Goal: Information Seeking & Learning: Learn about a topic

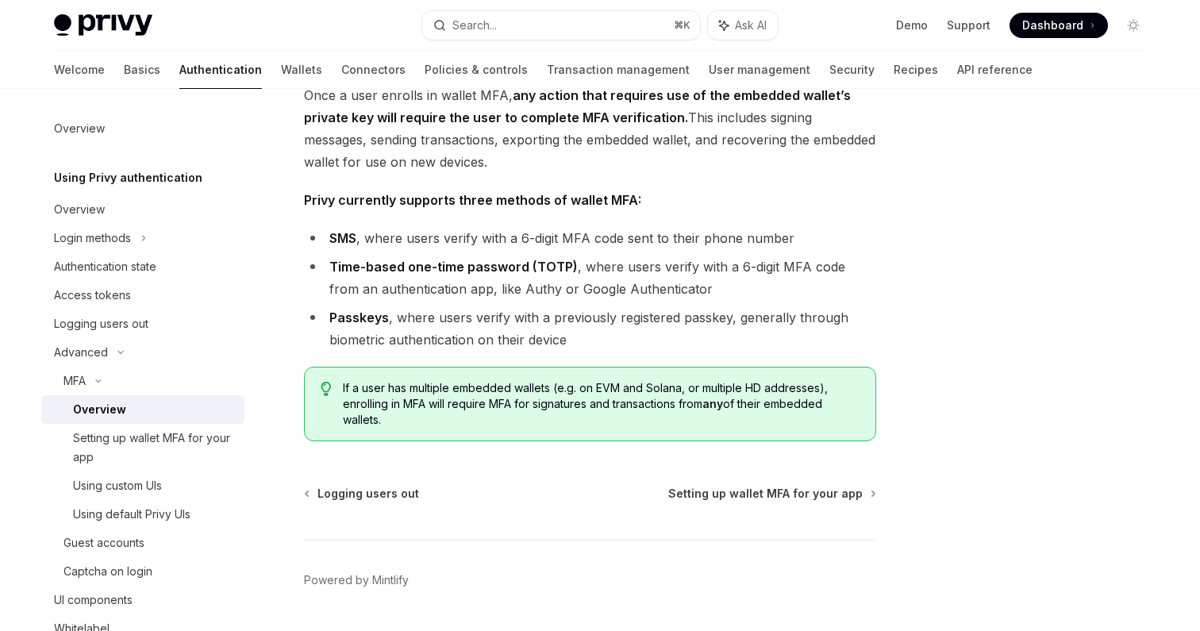
scroll to position [720, 0]
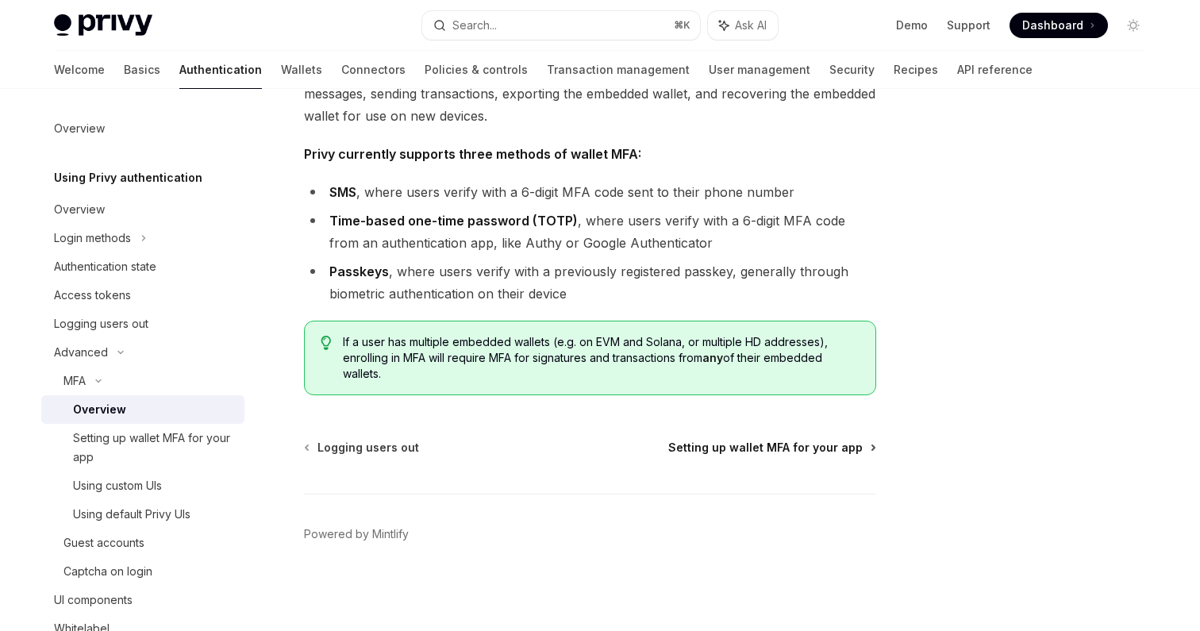
click at [737, 448] on span "Setting up wallet MFA for your app" at bounding box center [765, 448] width 194 height 16
type textarea "*"
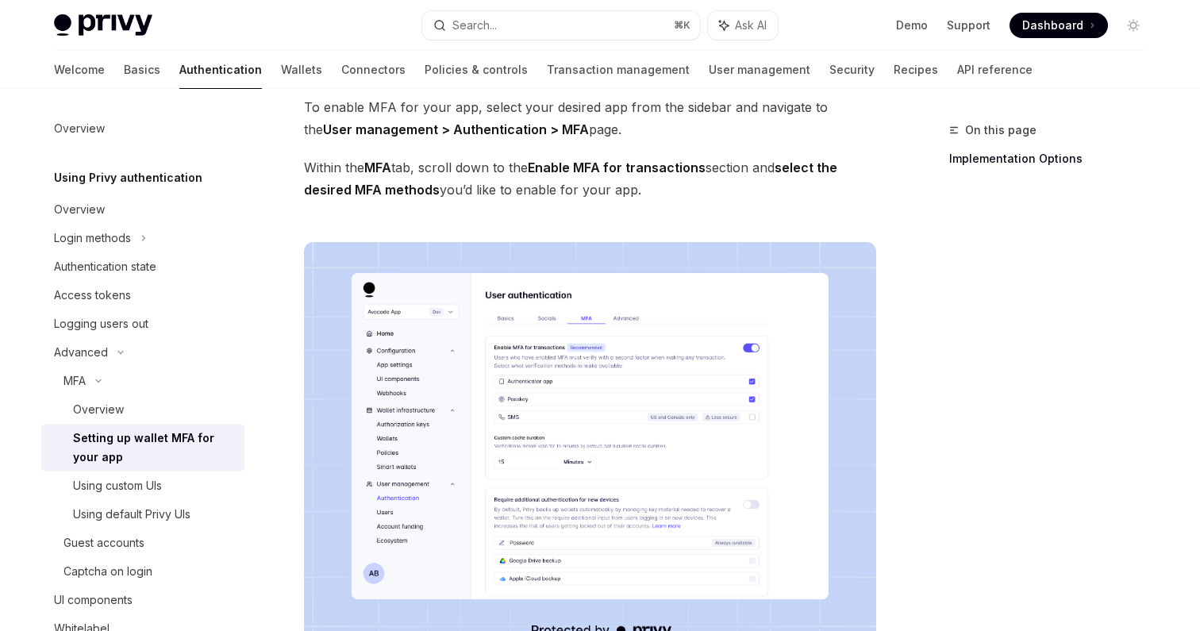
scroll to position [110, 0]
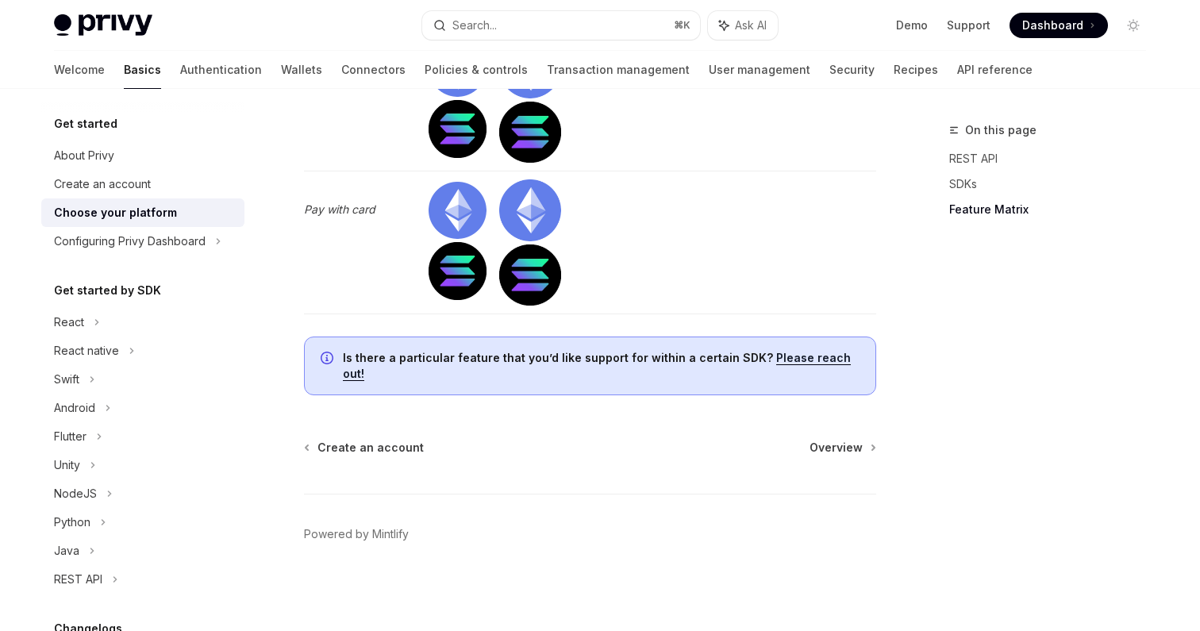
scroll to position [5518, 0]
click at [173, 242] on div "Configuring Privy Dashboard" at bounding box center [130, 241] width 152 height 19
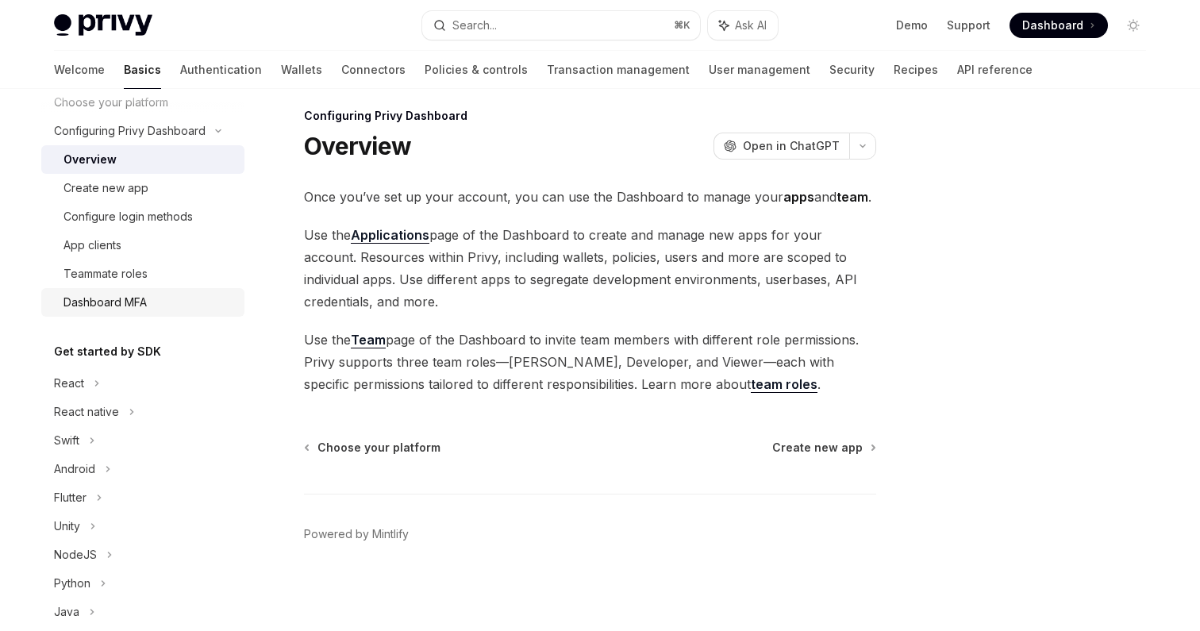
scroll to position [99, 0]
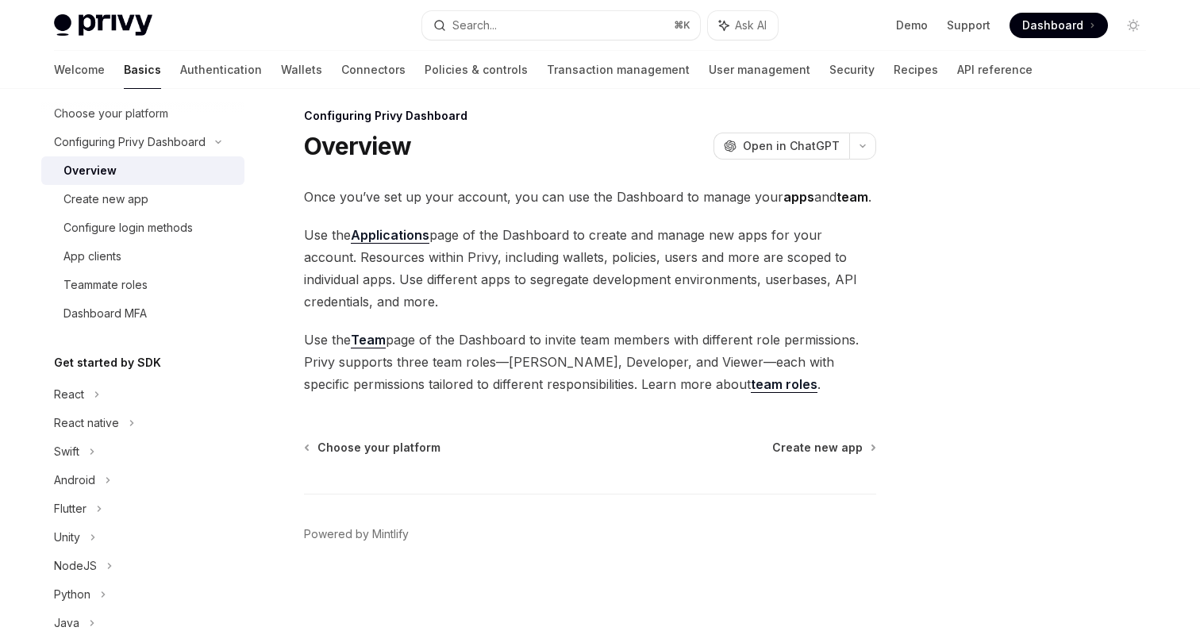
click at [1064, 23] on span "Dashboard" at bounding box center [1052, 25] width 61 height 16
click at [87, 402] on div "React" at bounding box center [142, 394] width 203 height 29
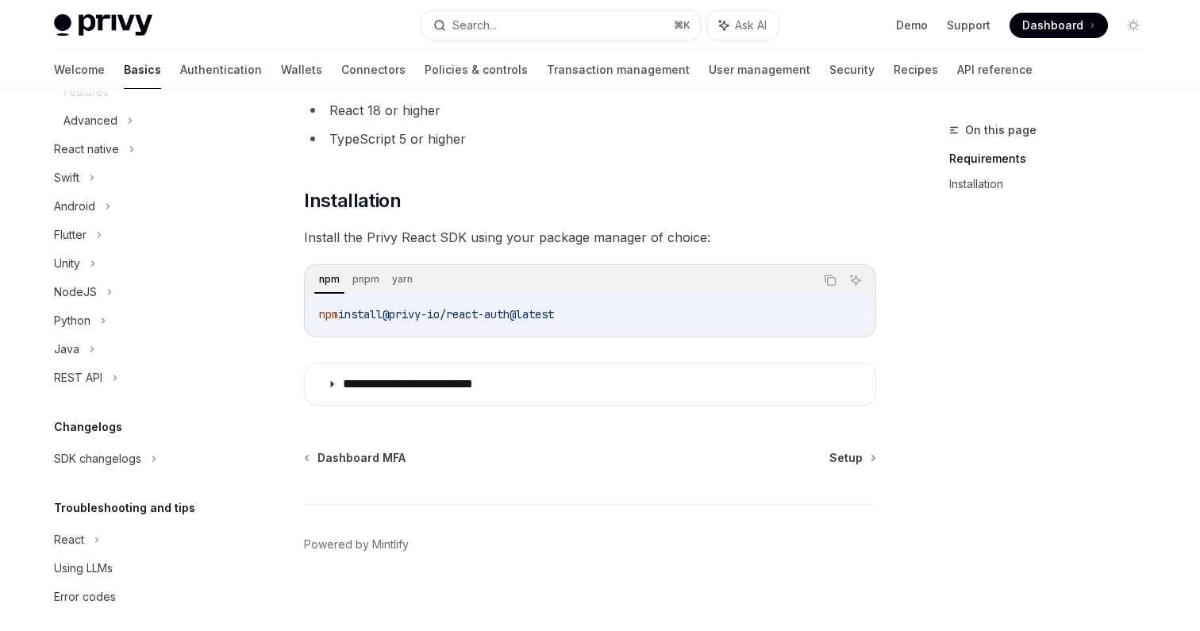
scroll to position [149, 0]
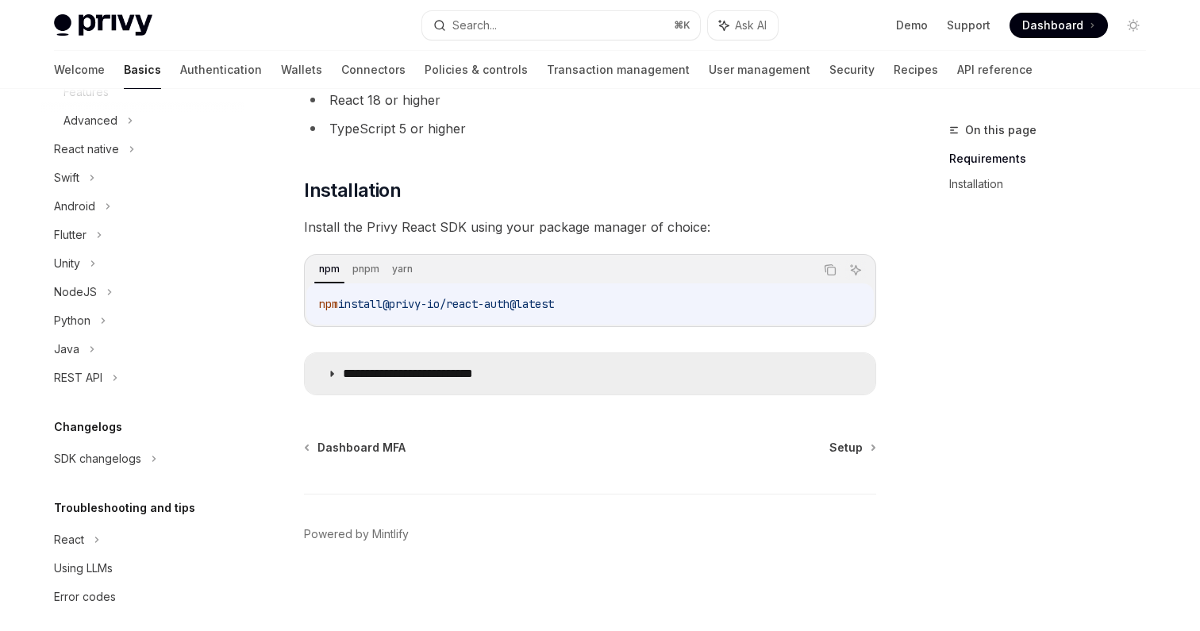
click at [332, 376] on icon at bounding box center [332, 374] width 10 height 10
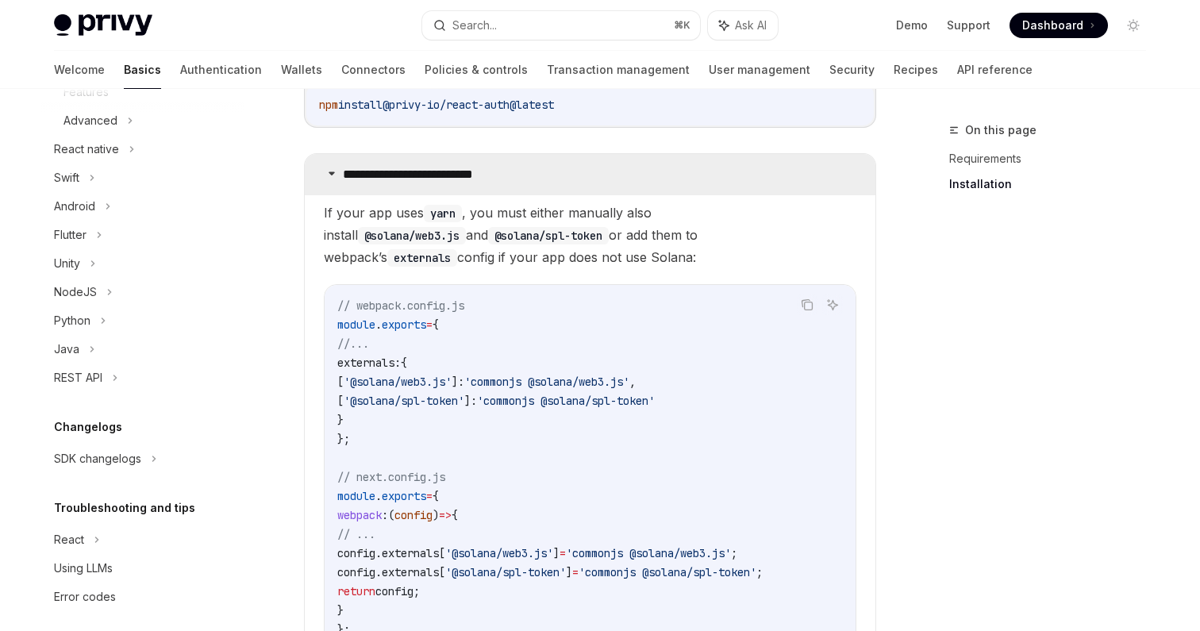
scroll to position [352, 0]
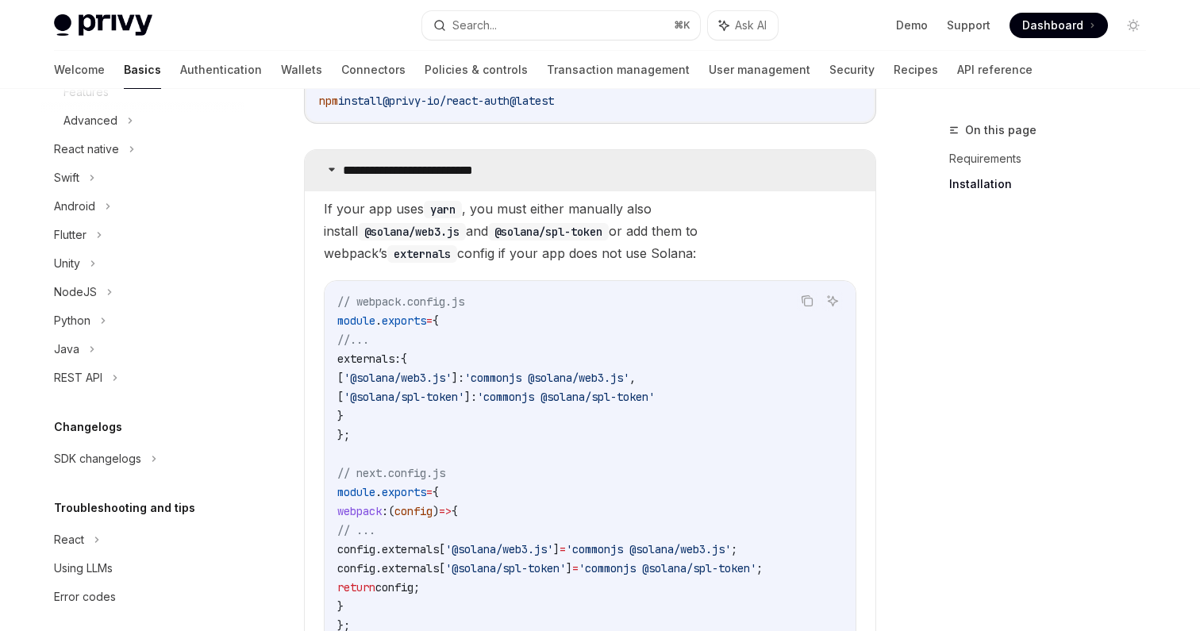
click at [335, 169] on icon at bounding box center [332, 169] width 10 height 10
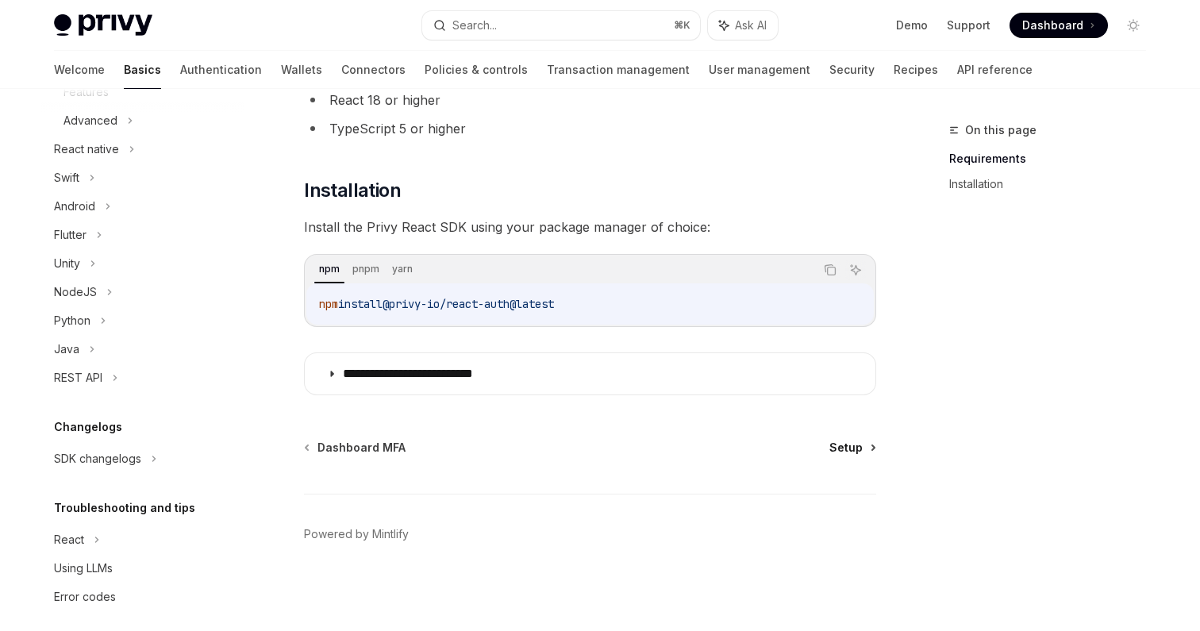
click at [844, 449] on span "Setup" at bounding box center [846, 448] width 33 height 16
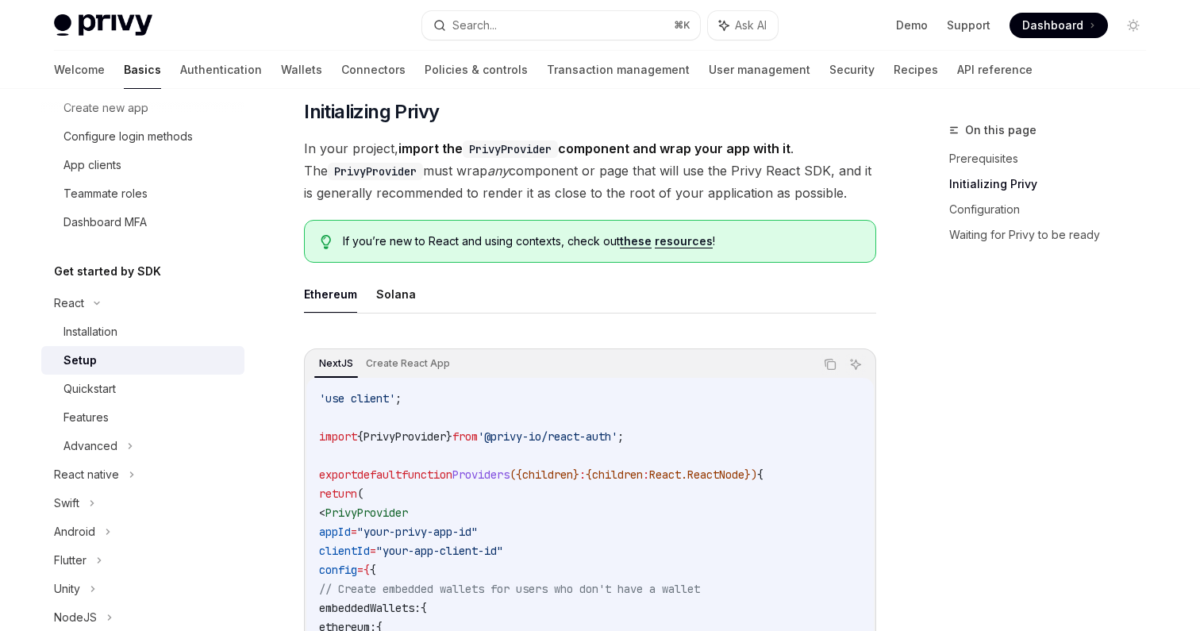
scroll to position [298, 0]
click at [393, 292] on button "Solana" at bounding box center [396, 292] width 40 height 37
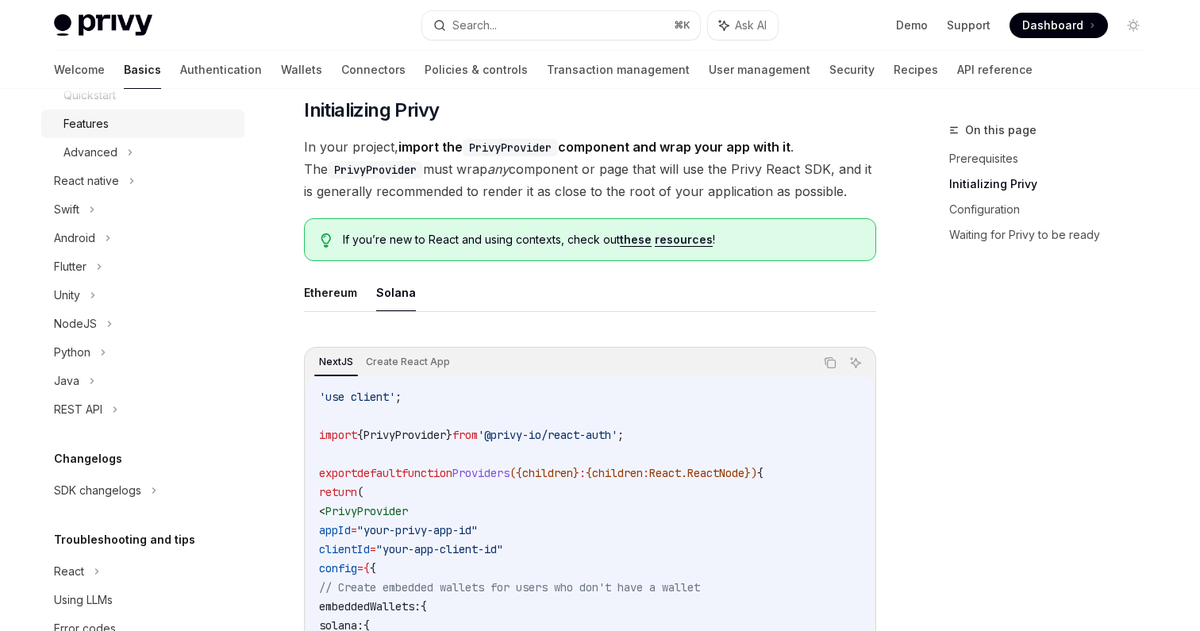
scroll to position [487, 0]
click at [82, 350] on div "Python" at bounding box center [72, 350] width 37 height 19
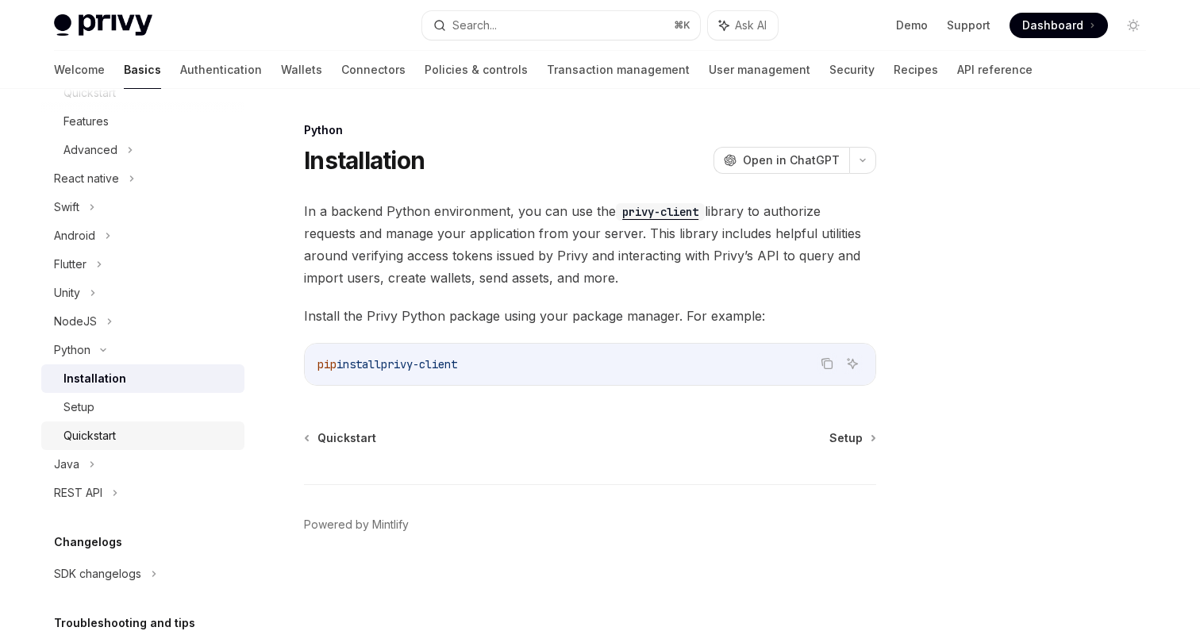
click at [106, 432] on div "Quickstart" at bounding box center [90, 435] width 52 height 19
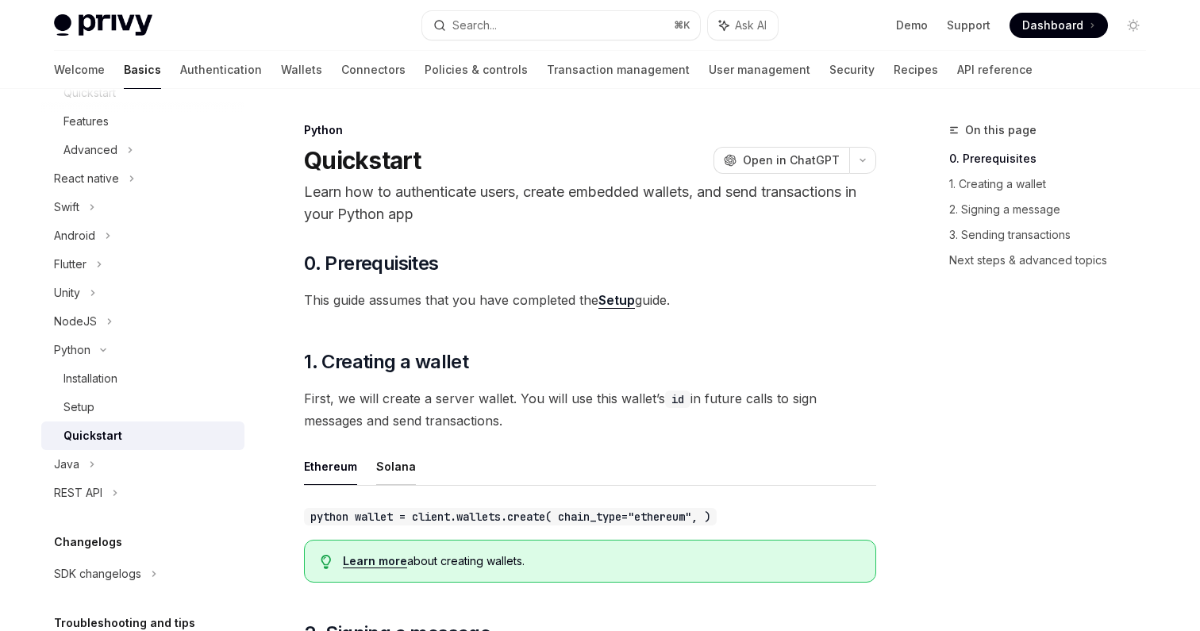
click at [402, 459] on button "Solana" at bounding box center [396, 466] width 40 height 37
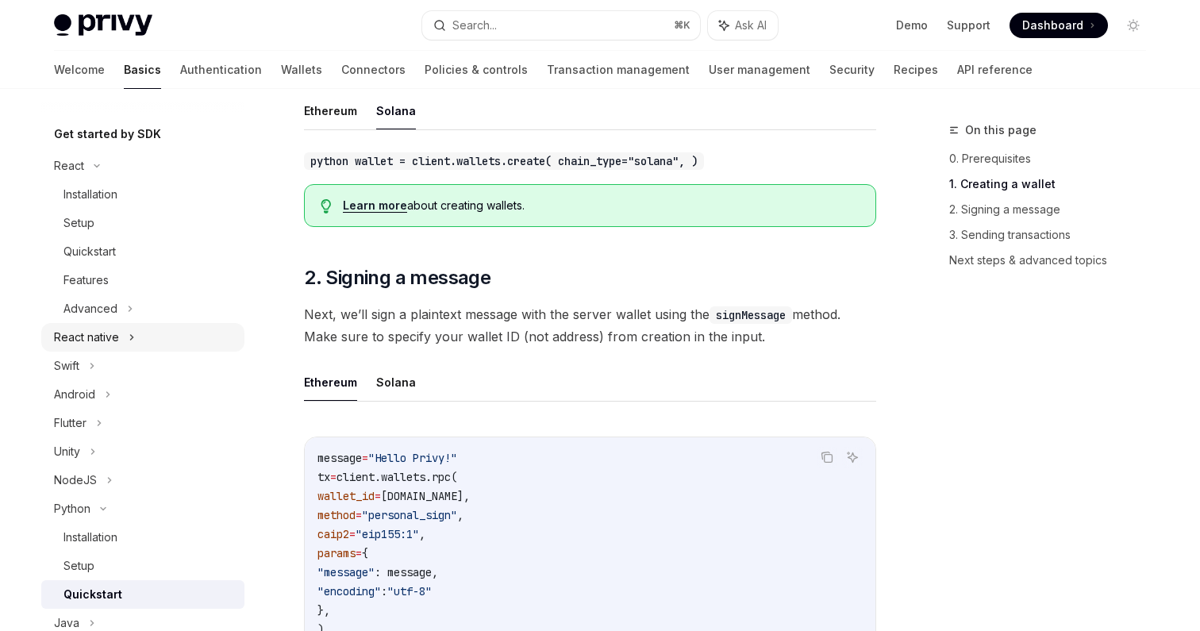
scroll to position [298, 0]
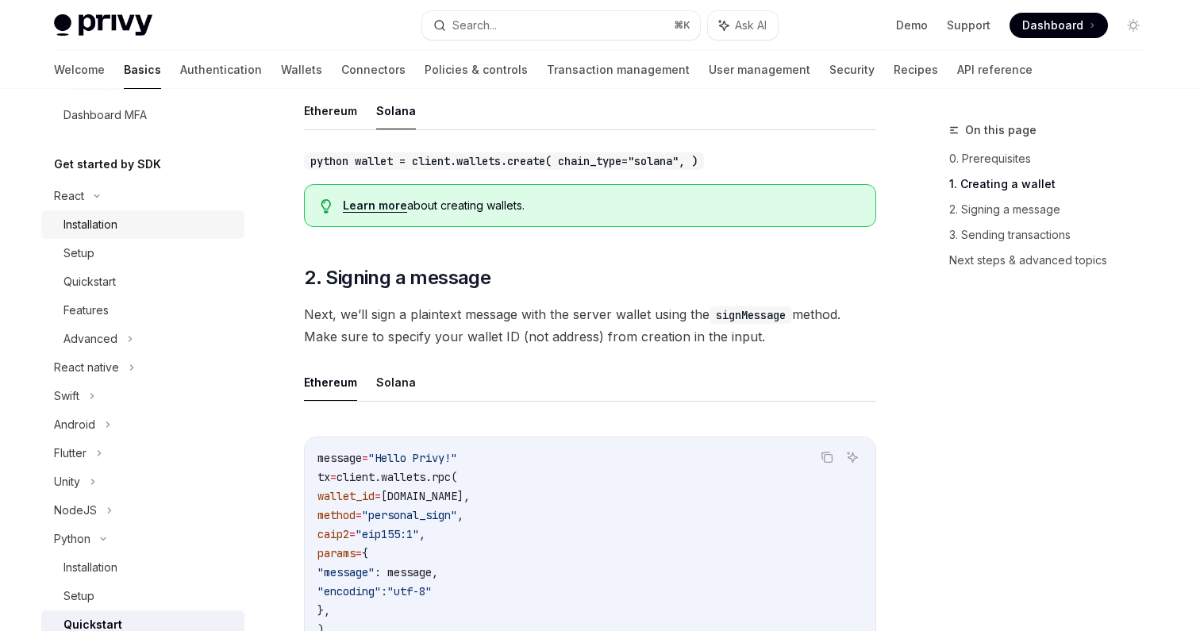
click at [122, 223] on div "Installation" at bounding box center [149, 224] width 171 height 19
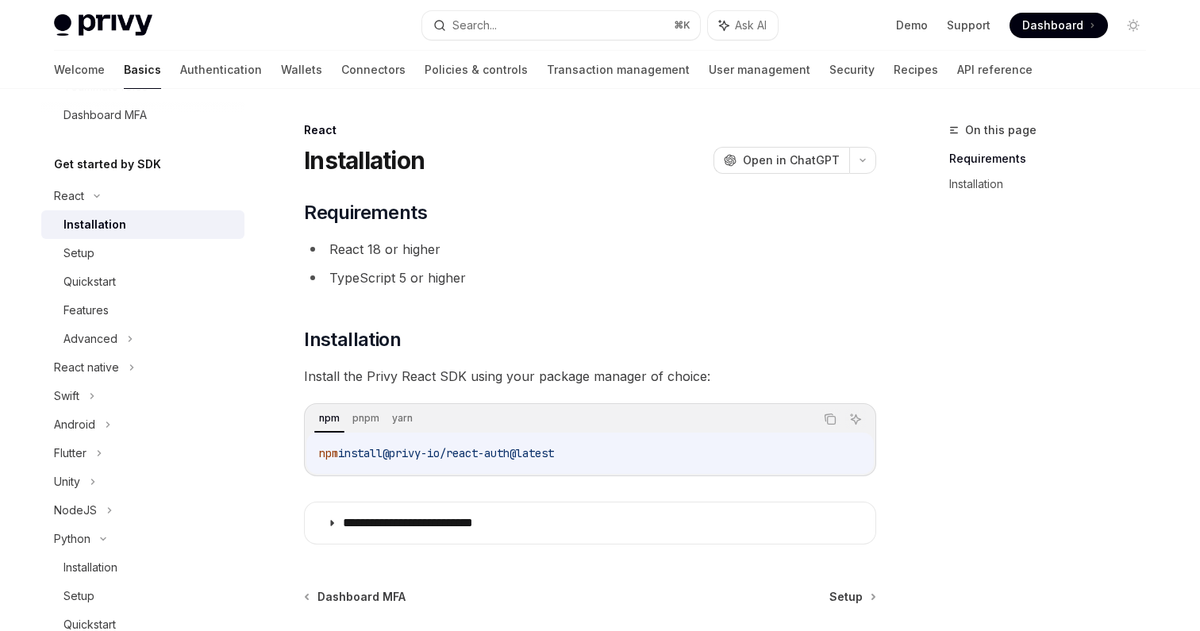
drag, startPoint x: 592, startPoint y: 455, endPoint x: 319, endPoint y: 454, distance: 273.1
click at [319, 454] on code "npm install @privy-io/react-auth@latest" at bounding box center [590, 453] width 542 height 19
copy span "npm install @privy-io/react-auth@latest"
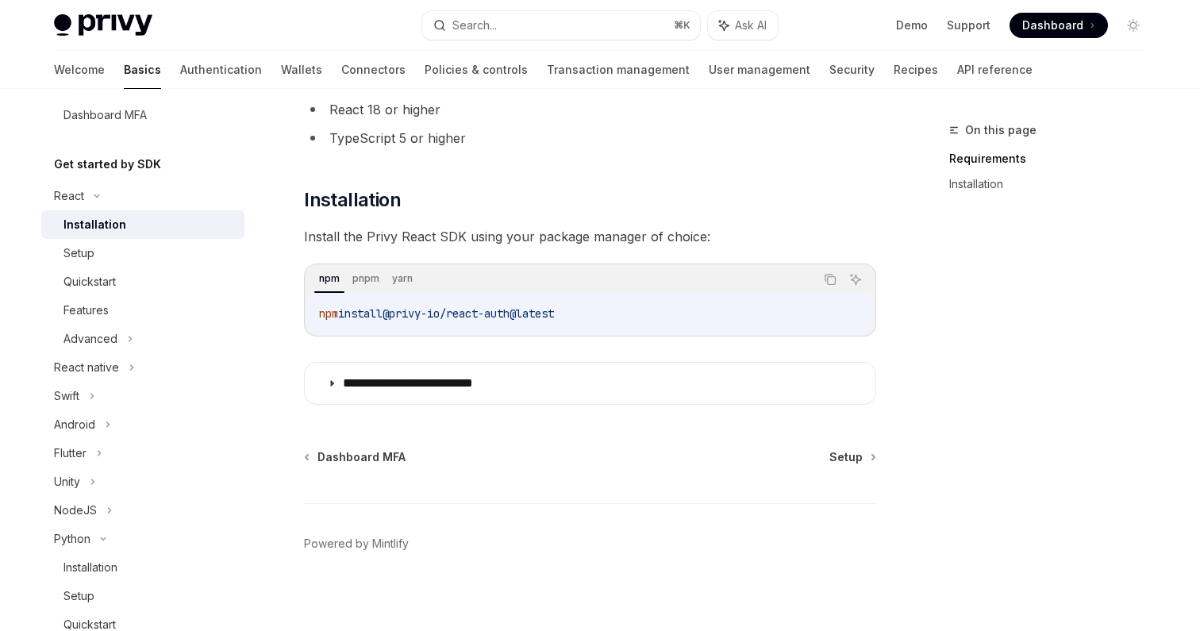
scroll to position [149, 0]
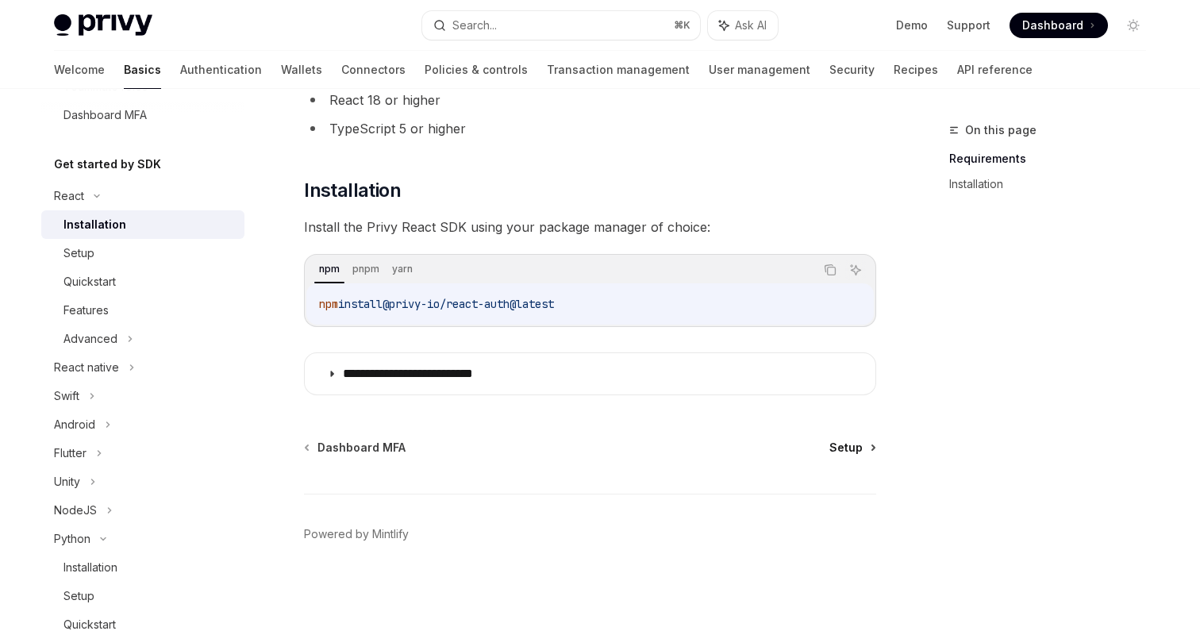
click at [843, 453] on span "Setup" at bounding box center [846, 448] width 33 height 16
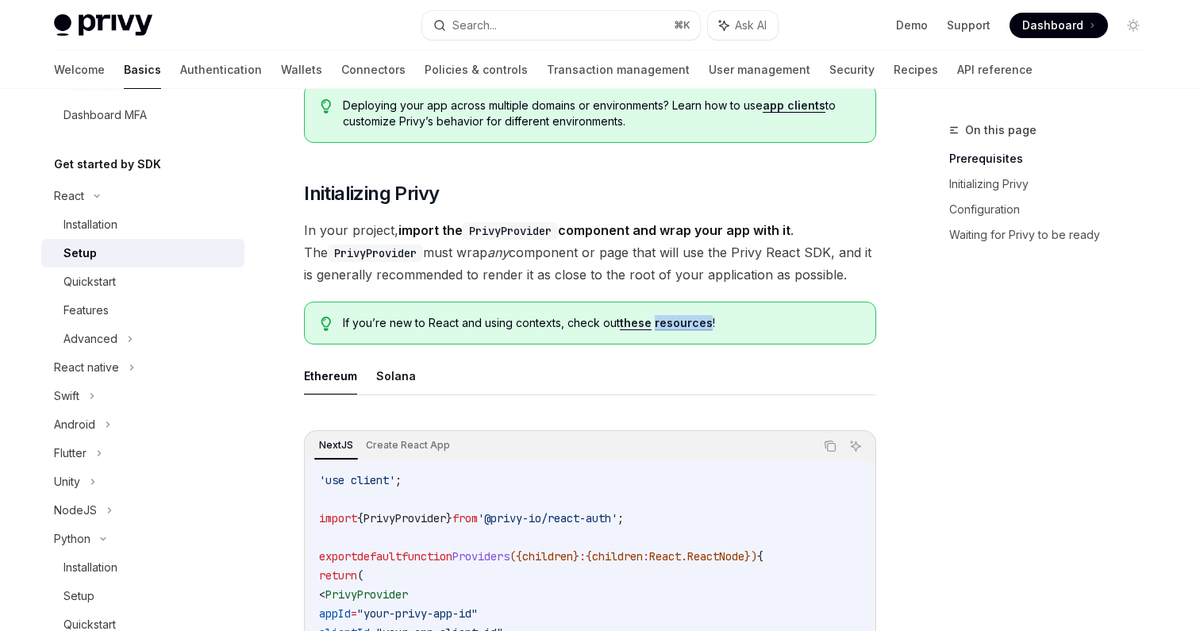
scroll to position [217, 0]
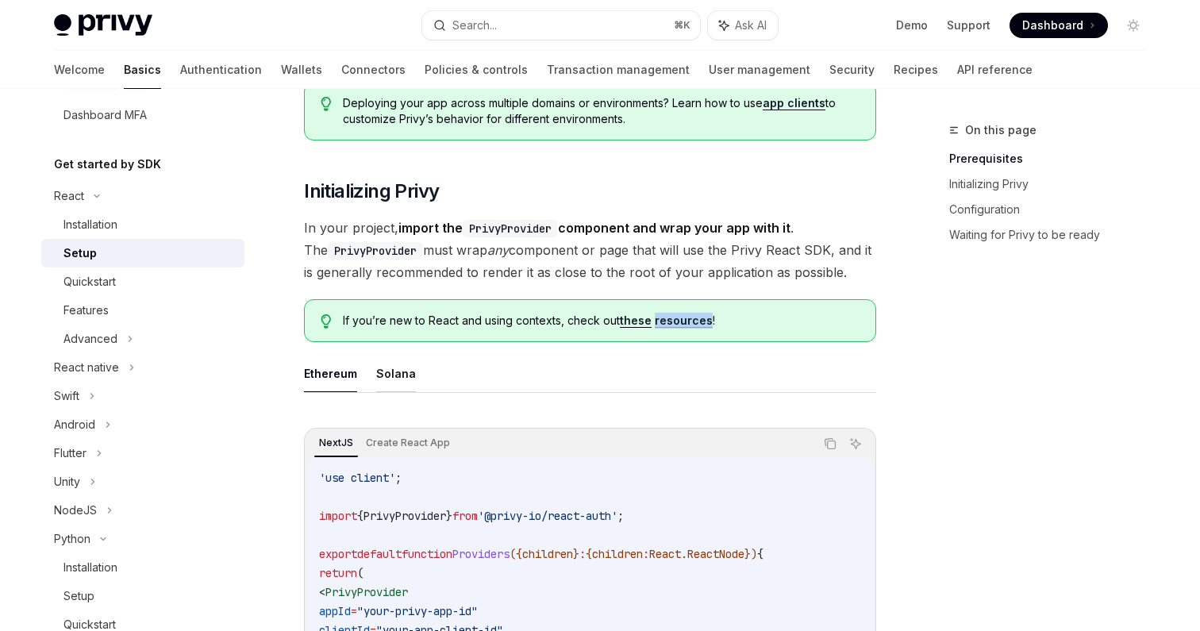
click at [398, 371] on button "Solana" at bounding box center [396, 373] width 40 height 37
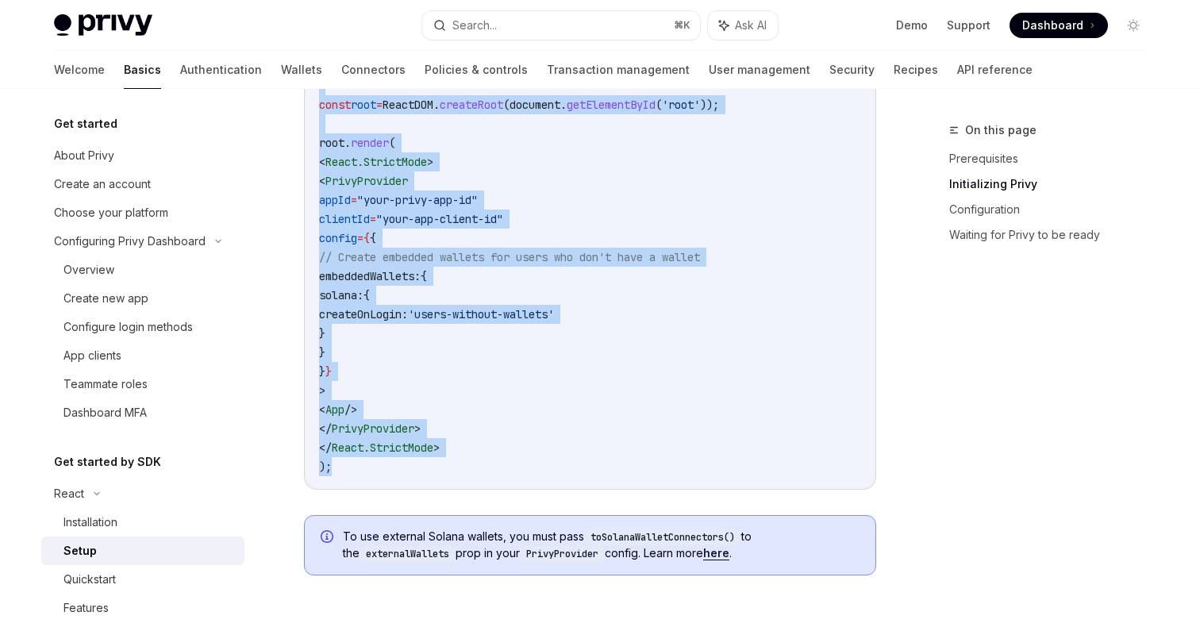
scroll to position [765, 0]
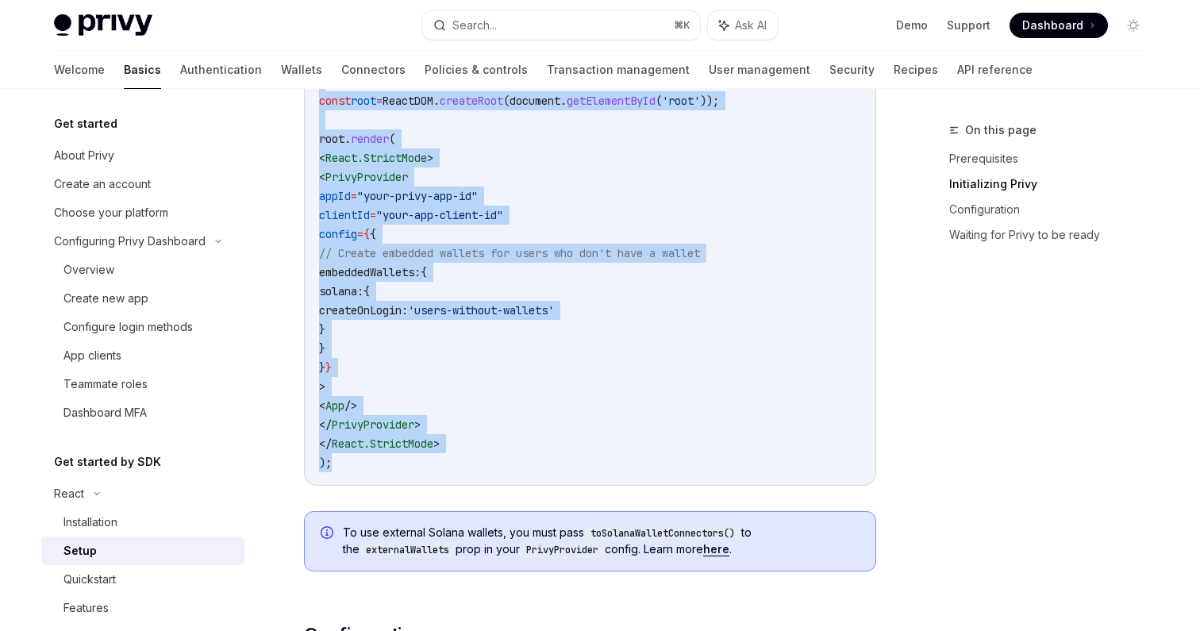
drag, startPoint x: 302, startPoint y: 158, endPoint x: 445, endPoint y: 476, distance: 348.6
copy div "Lo ipsu dolorsi, ametco adi ElitsEddoeius temporinc utl etdo magn ali enim ad .…"
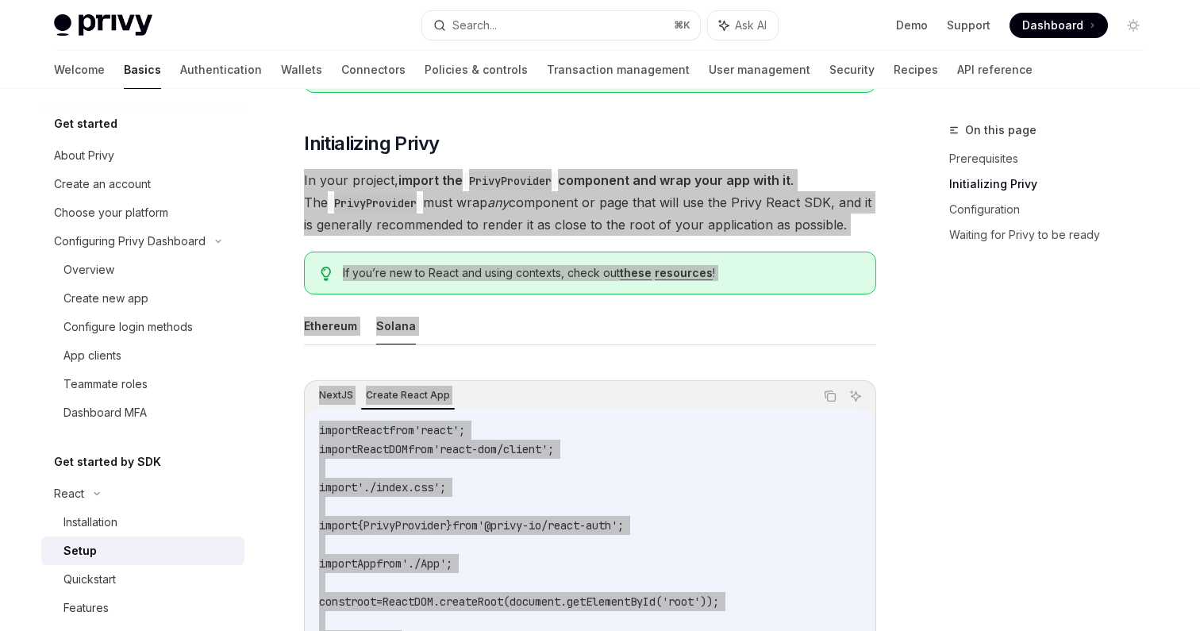
scroll to position [280, 0]
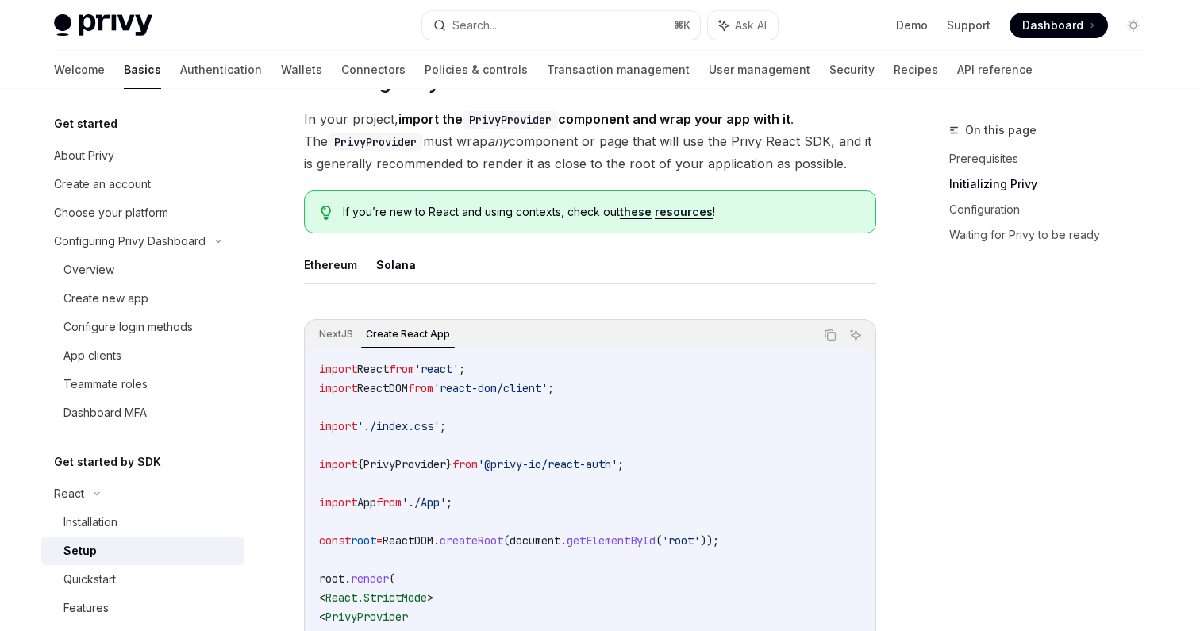
scroll to position [323, 0]
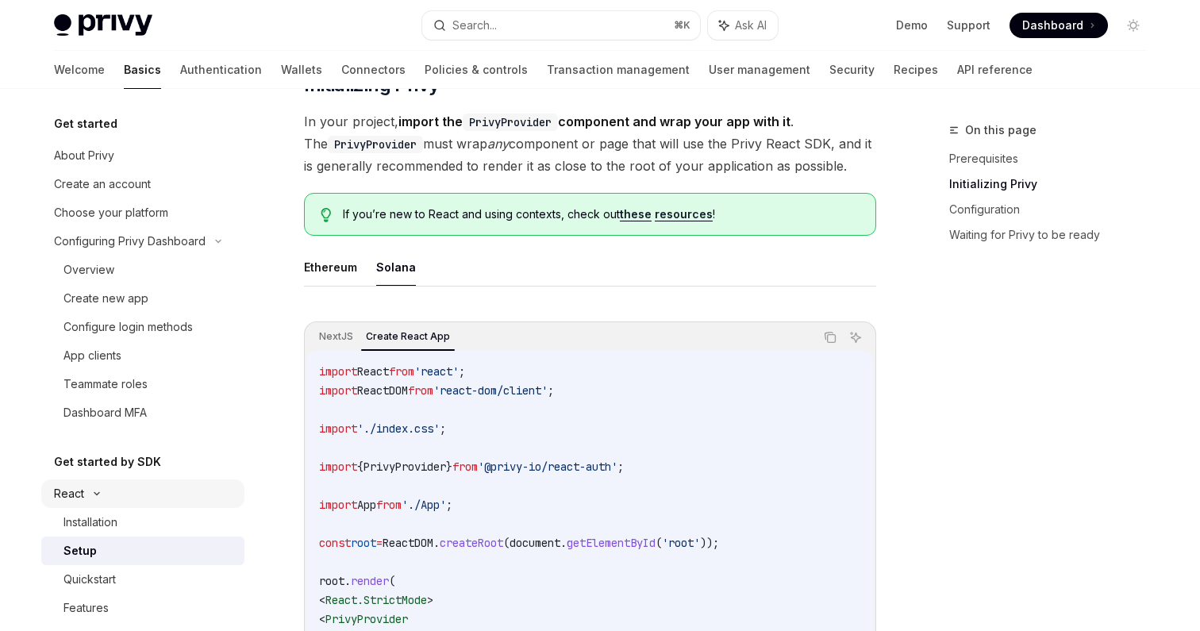
click at [78, 495] on div "React" at bounding box center [69, 493] width 30 height 19
click at [103, 492] on div "React" at bounding box center [142, 493] width 203 height 29
click at [98, 523] on div "Installation" at bounding box center [91, 522] width 54 height 19
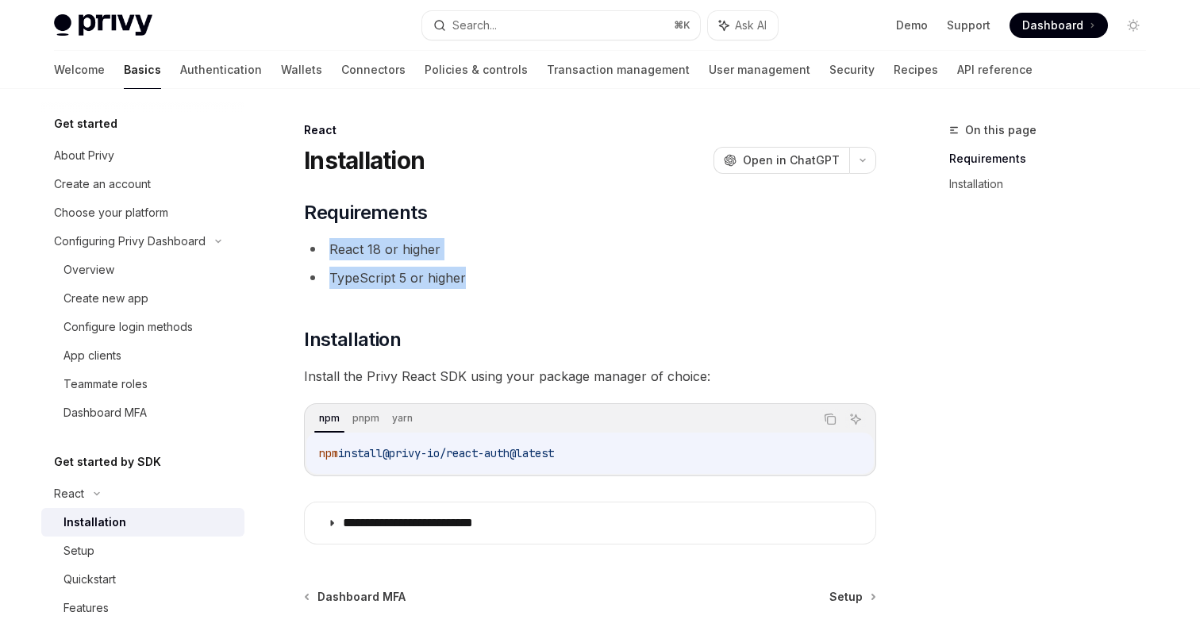
drag, startPoint x: 465, startPoint y: 280, endPoint x: 329, endPoint y: 250, distance: 139.8
click at [329, 250] on ul "React 18 or higher TypeScript 5 or higher" at bounding box center [590, 263] width 572 height 51
copy ul "React 18 or higher TypeScript 5 or higher"
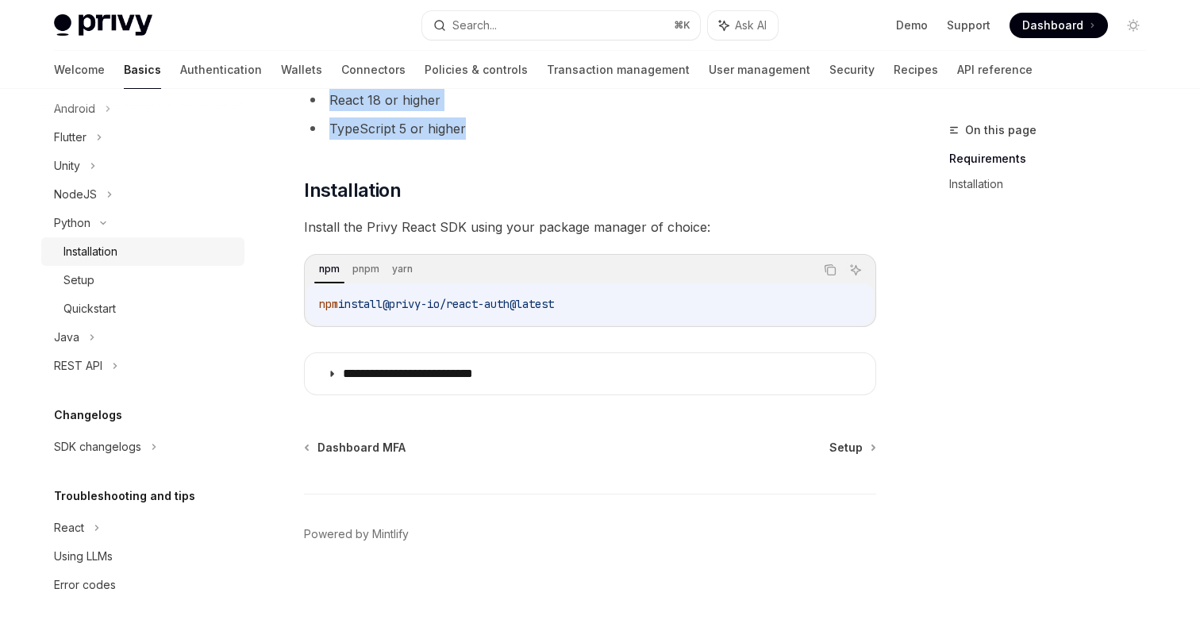
scroll to position [614, 0]
click at [281, 67] on link "Wallets" at bounding box center [301, 70] width 41 height 38
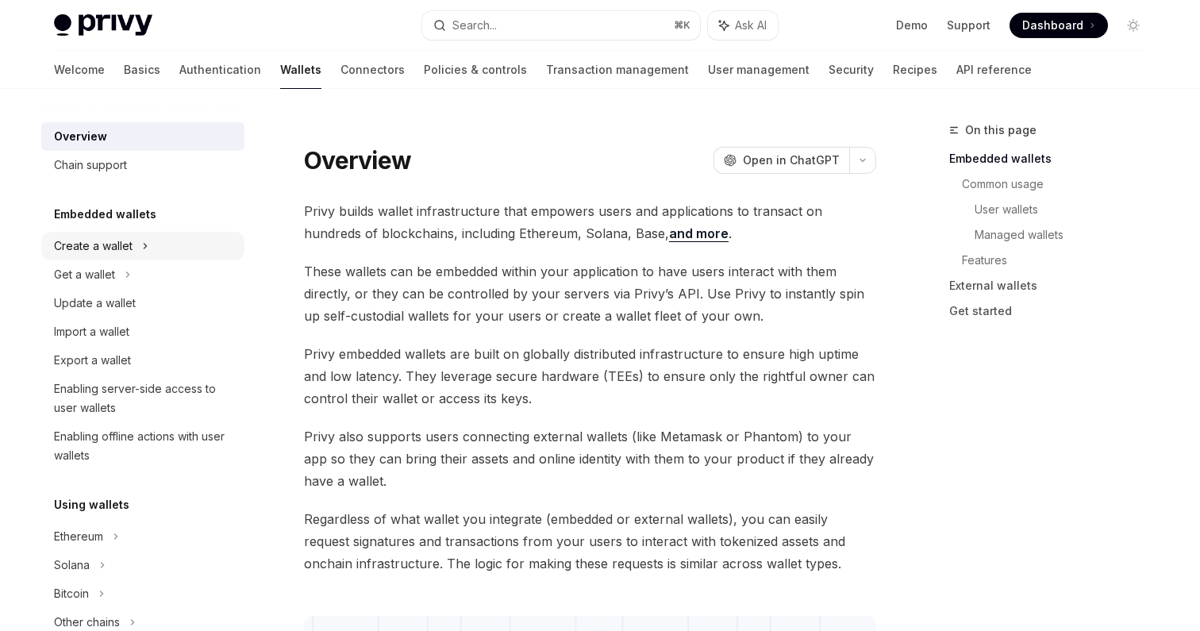
click at [117, 245] on div "Create a wallet" at bounding box center [93, 246] width 79 height 19
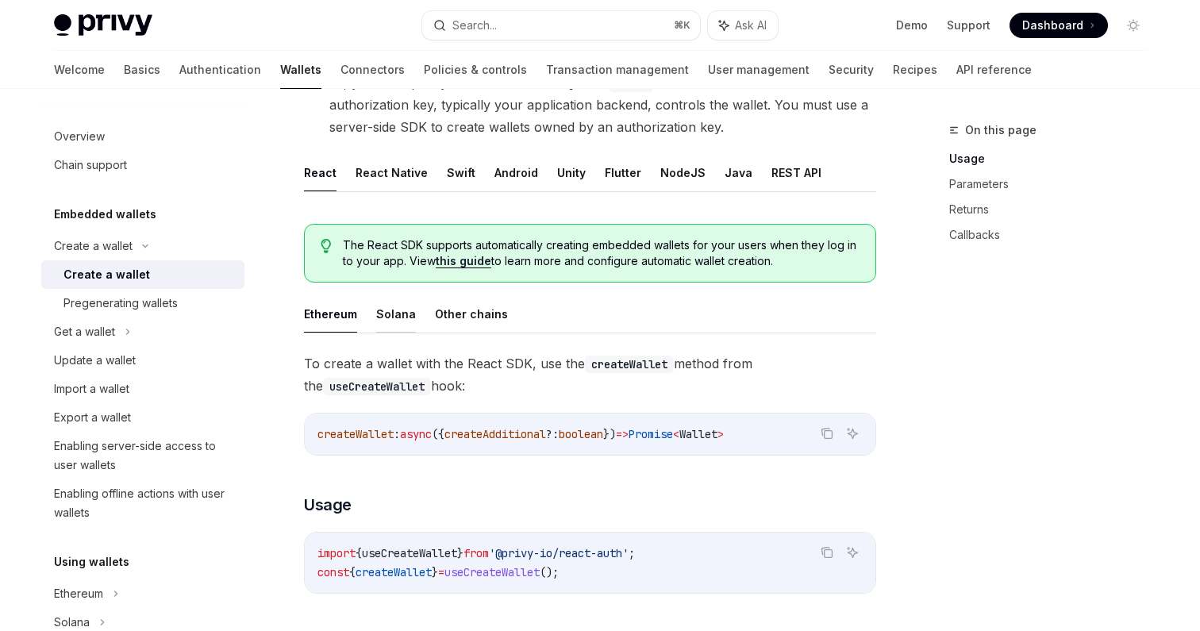
scroll to position [264, 0]
click at [398, 314] on button "Solana" at bounding box center [396, 312] width 40 height 37
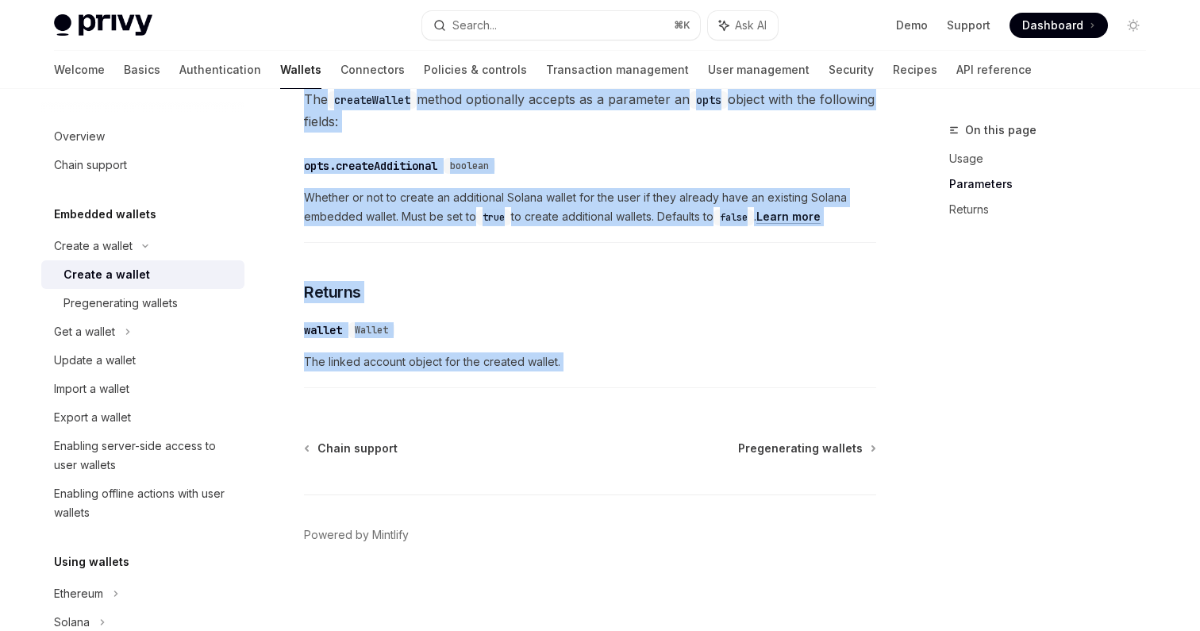
scroll to position [838, 0]
drag, startPoint x: 294, startPoint y: 159, endPoint x: 473, endPoint y: 379, distance: 284.4
copy div "Ethereum Solana Other chains To create a wallet with the React SDK, use the cre…"
click at [817, 231] on div "​ opts.createAdditional boolean Whether or not to create an additional Solana w…" at bounding box center [590, 195] width 572 height 94
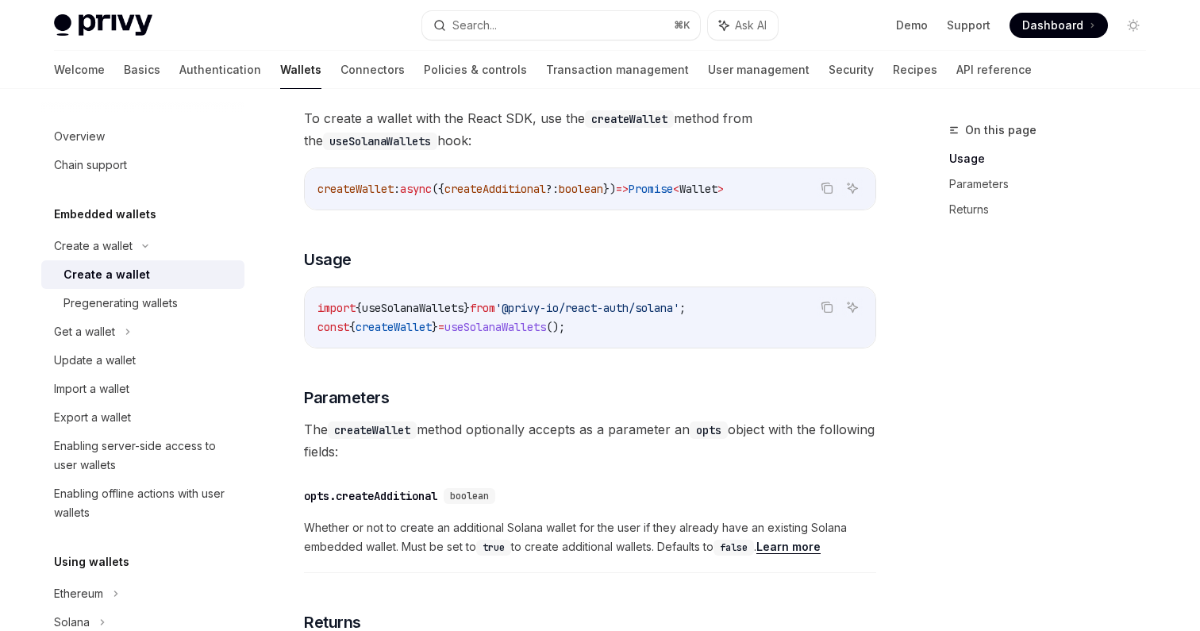
scroll to position [511, 0]
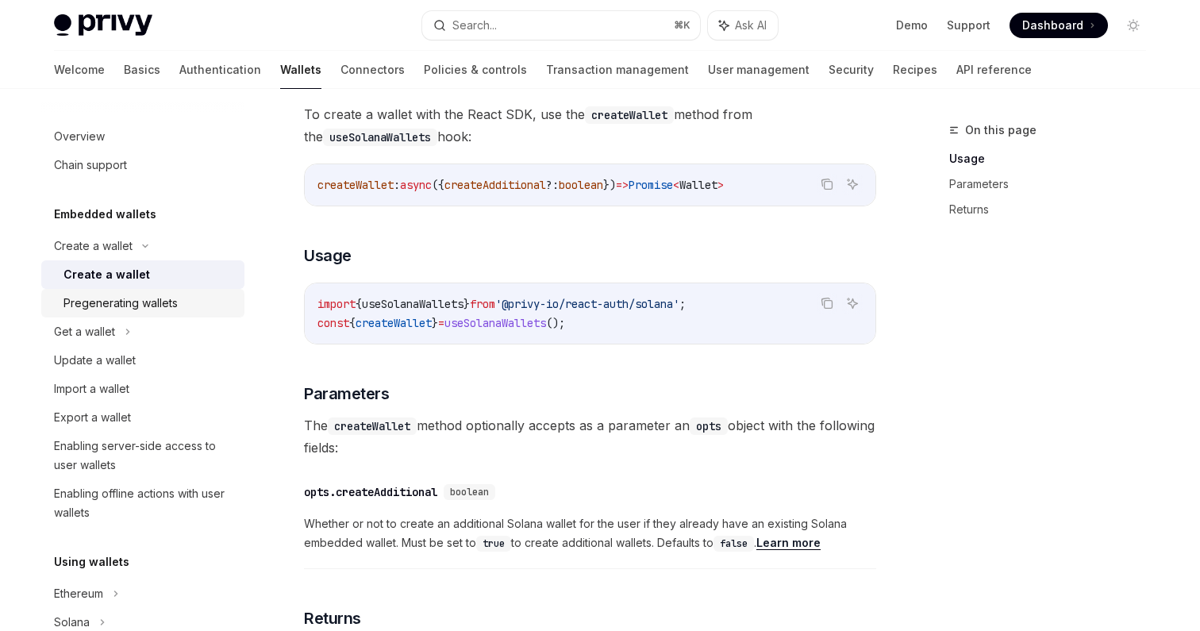
click at [181, 306] on div "Pregenerating wallets" at bounding box center [149, 303] width 171 height 19
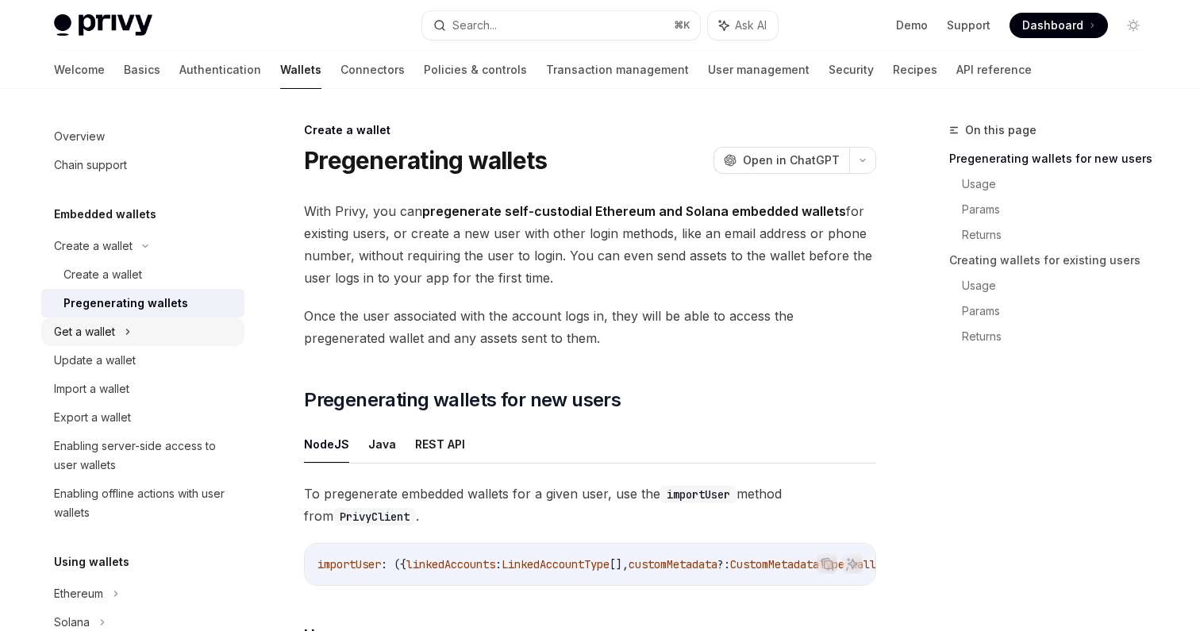
click at [108, 332] on div "Get a wallet" at bounding box center [84, 331] width 61 height 19
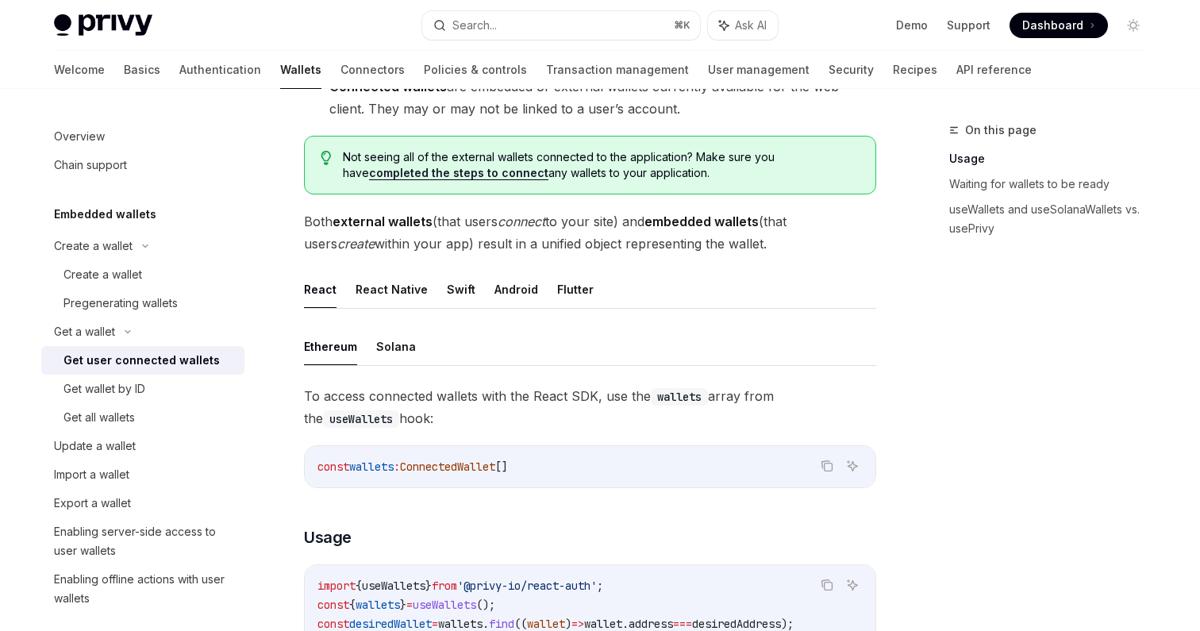
scroll to position [318, 0]
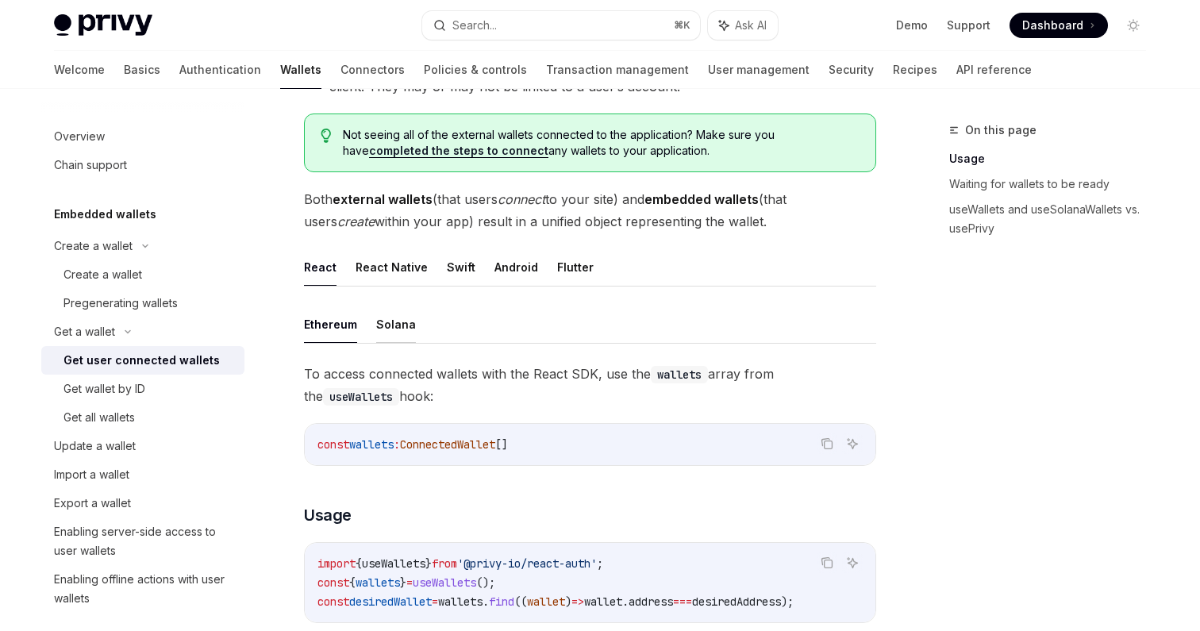
click at [401, 314] on button "Solana" at bounding box center [396, 324] width 40 height 37
type textarea "*"
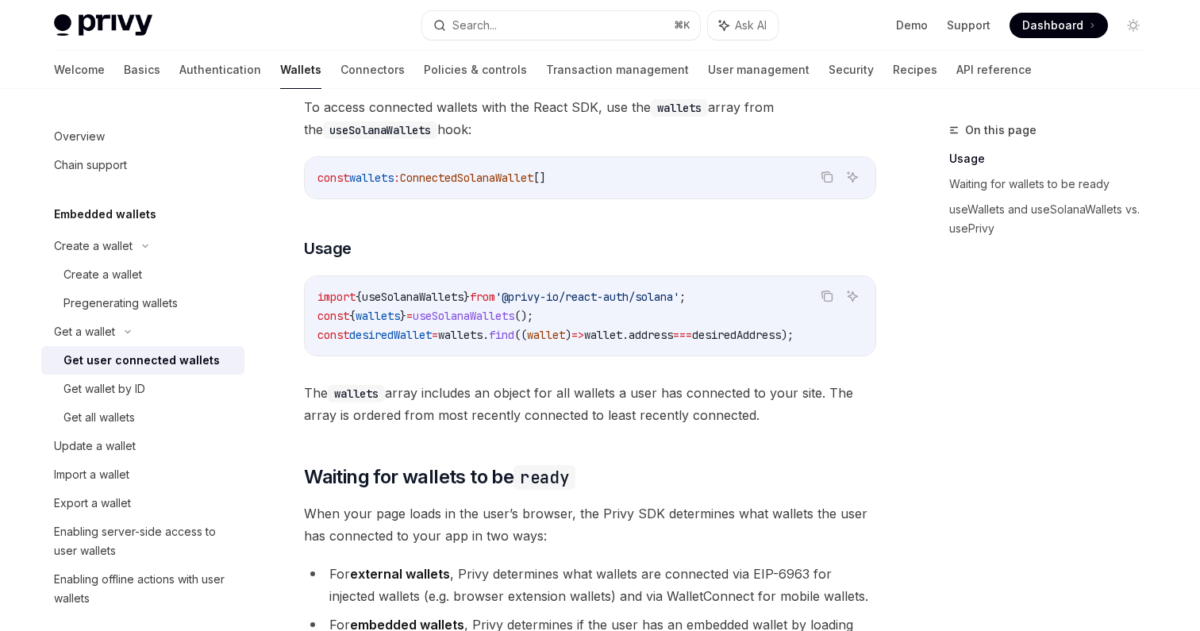
scroll to position [589, 0]
